Goal: Navigation & Orientation: Find specific page/section

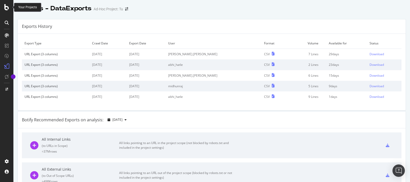
drag, startPoint x: 0, startPoint y: 0, endPoint x: 7, endPoint y: 4, distance: 7.8
click at [7, 4] on div at bounding box center [6, 91] width 13 height 182
click at [6, 5] on icon at bounding box center [6, 7] width 5 height 6
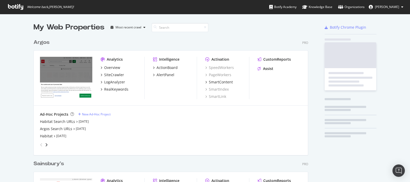
scroll to position [177, 400]
